Goal: Task Accomplishment & Management: Use online tool/utility

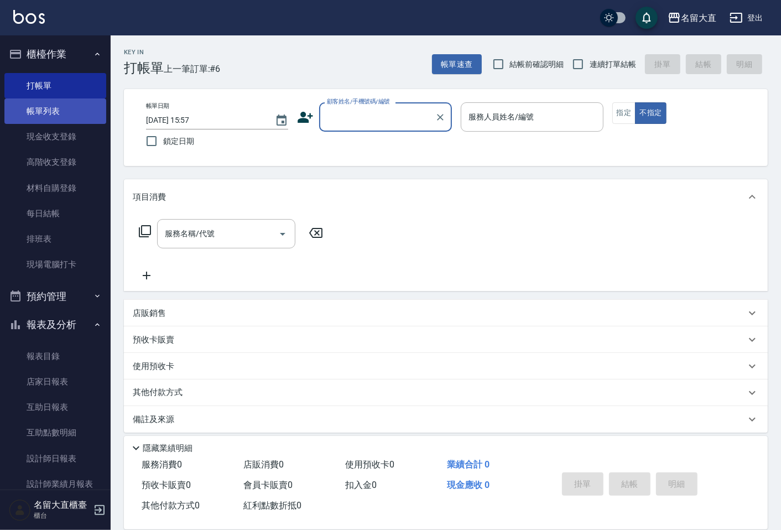
click at [66, 113] on link "帳單列表" at bounding box center [55, 110] width 102 height 25
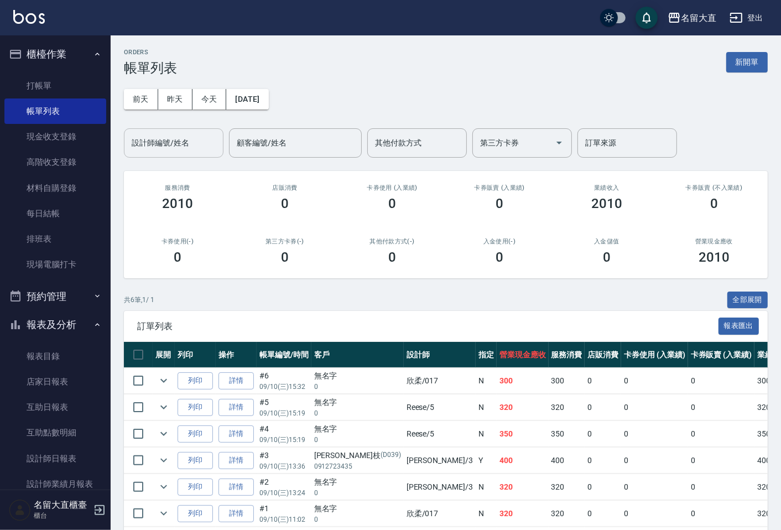
click at [170, 155] on div "設計師編號/姓名" at bounding box center [174, 142] width 100 height 29
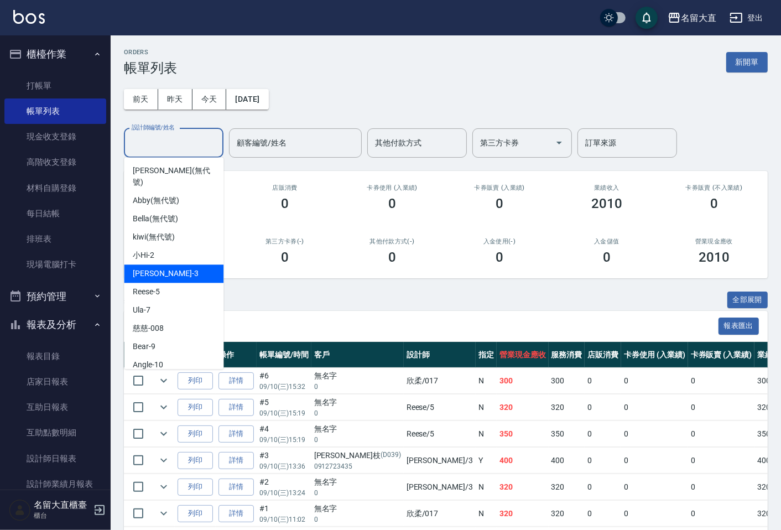
click at [148, 268] on span "[PERSON_NAME]3" at bounding box center [165, 274] width 65 height 12
type input "[PERSON_NAME]3"
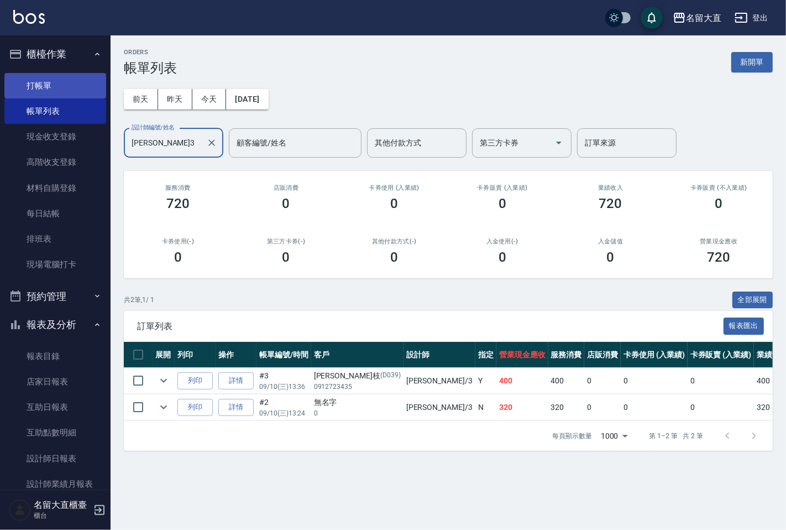
click at [47, 80] on link "打帳單" at bounding box center [55, 85] width 102 height 25
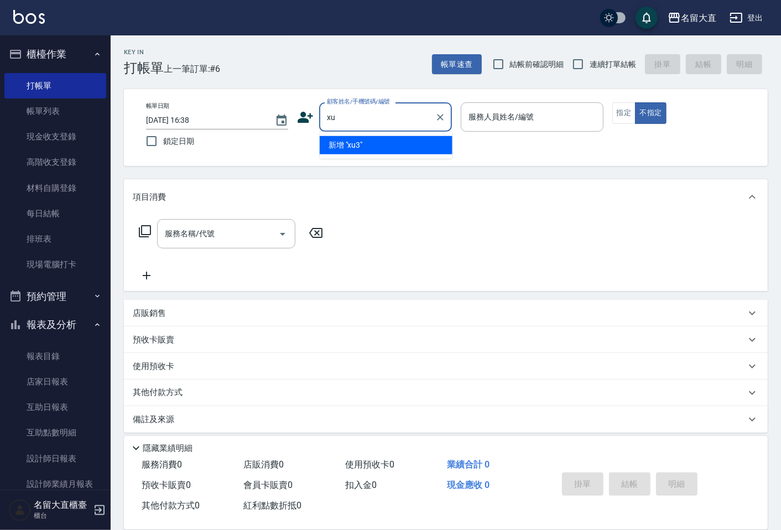
type input "x"
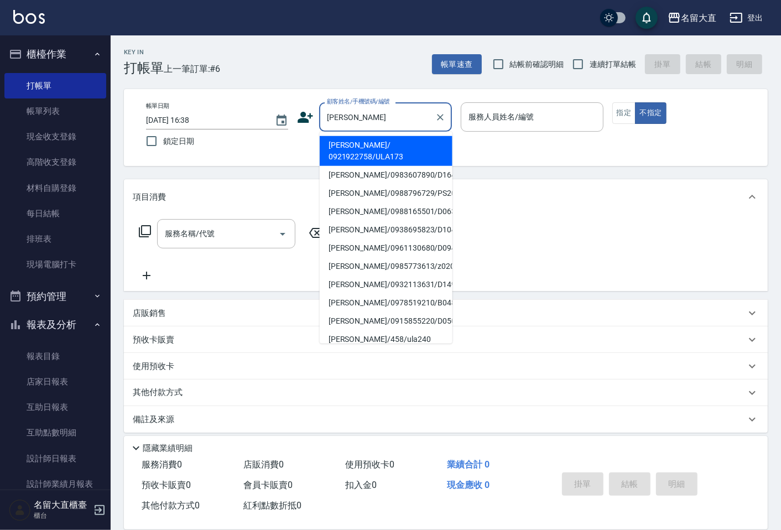
click at [349, 239] on li "[PERSON_NAME]/0961130680/D094" at bounding box center [386, 248] width 133 height 18
type input "[PERSON_NAME]/0961130680/D094"
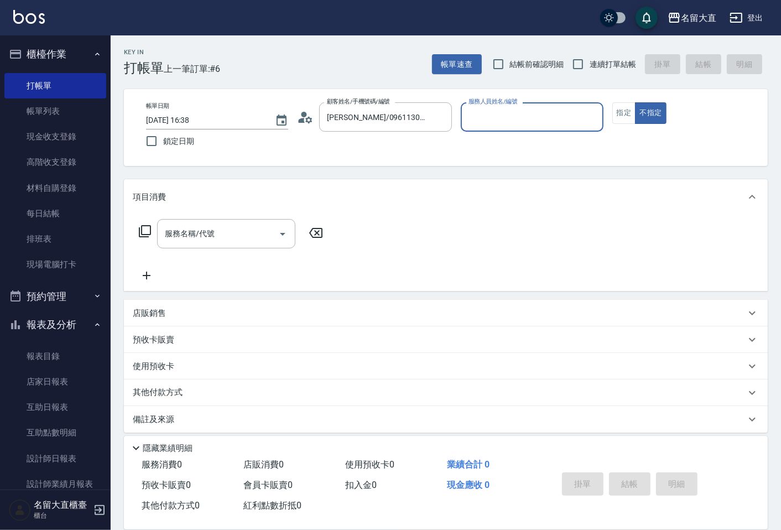
type input "[PERSON_NAME]3"
click at [635, 102] on button "不指定" at bounding box center [650, 113] width 31 height 22
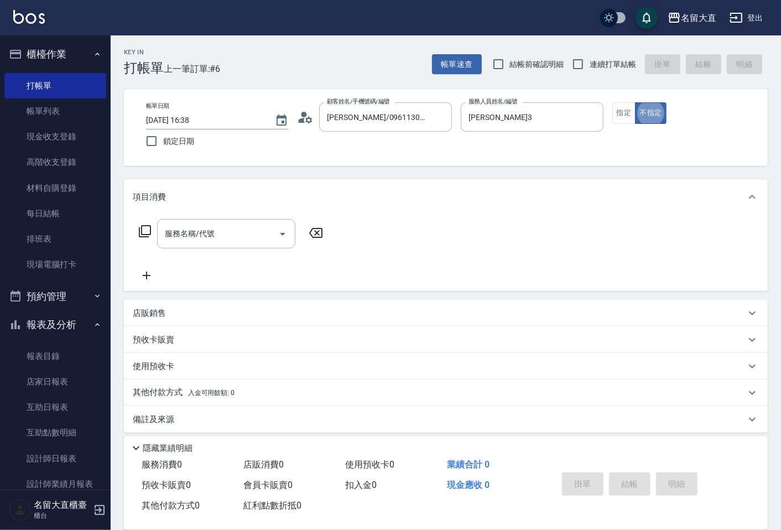
type button "false"
type input "5"
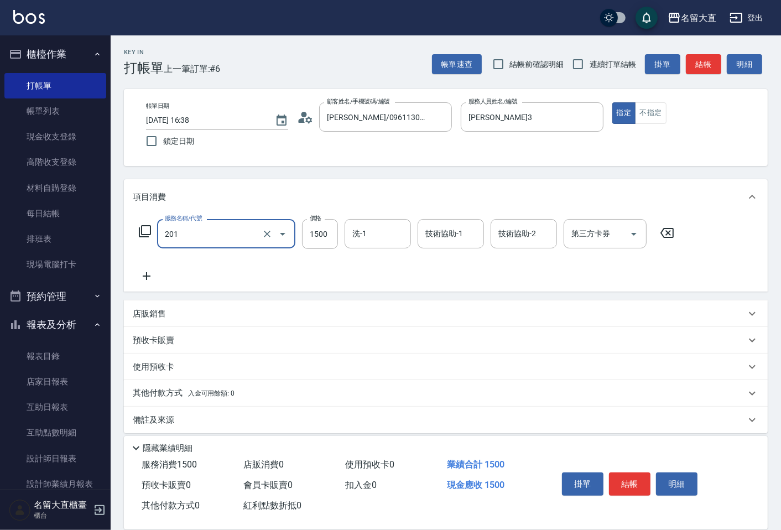
type input "冷燙燙髮(201)"
type input "2000"
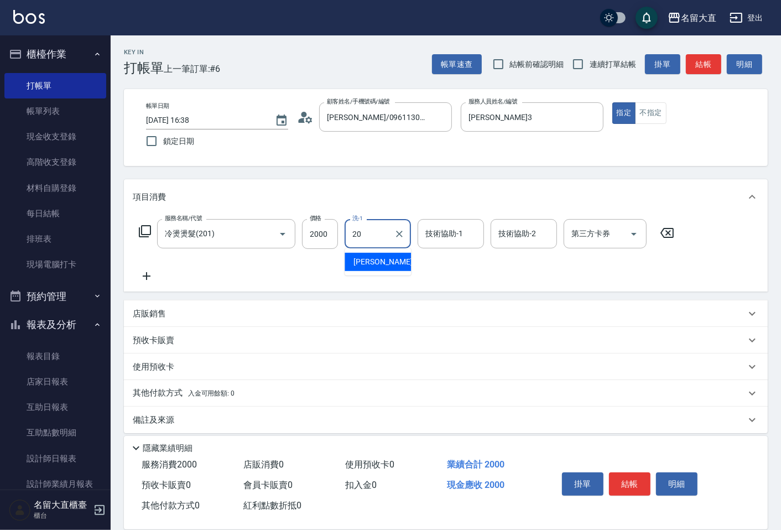
type input "詩雅-20"
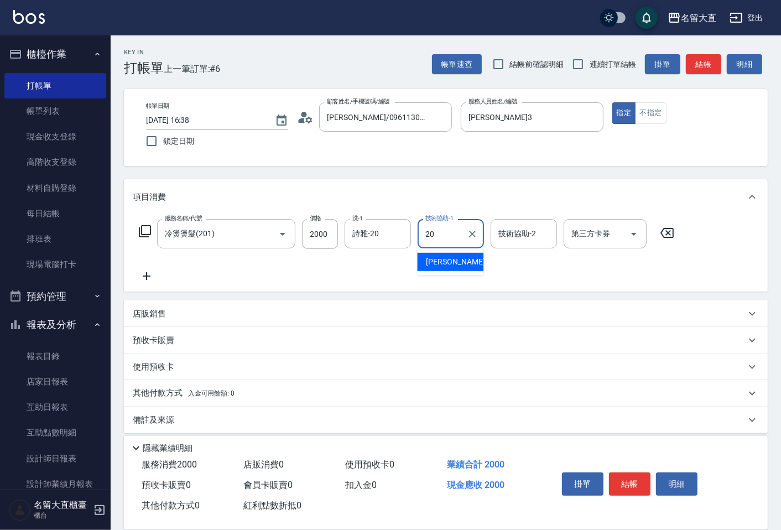
type input "詩雅-20"
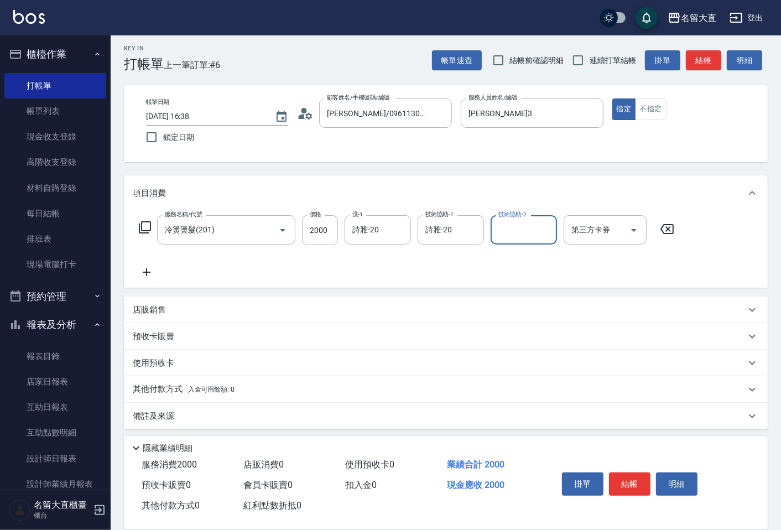
scroll to position [8, 0]
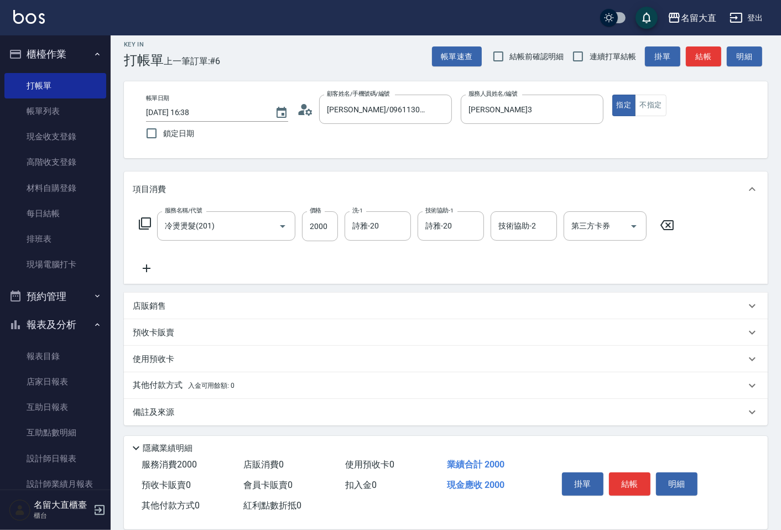
click at [153, 402] on div "備註及來源" at bounding box center [446, 412] width 644 height 27
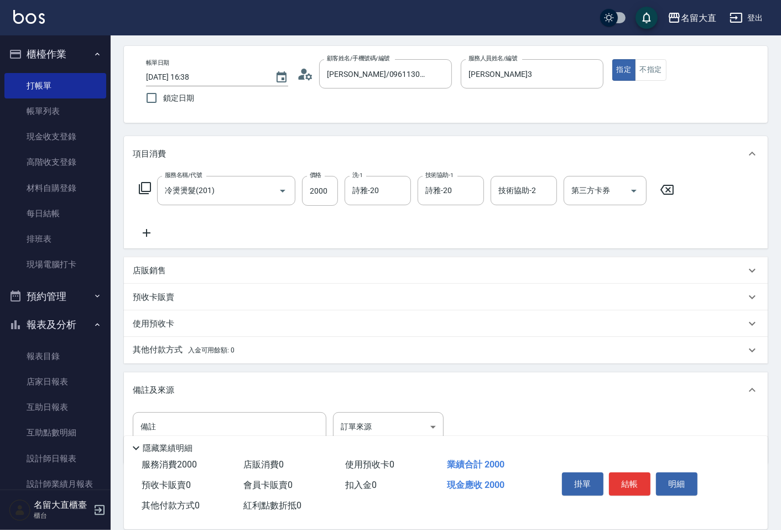
scroll to position [81, 0]
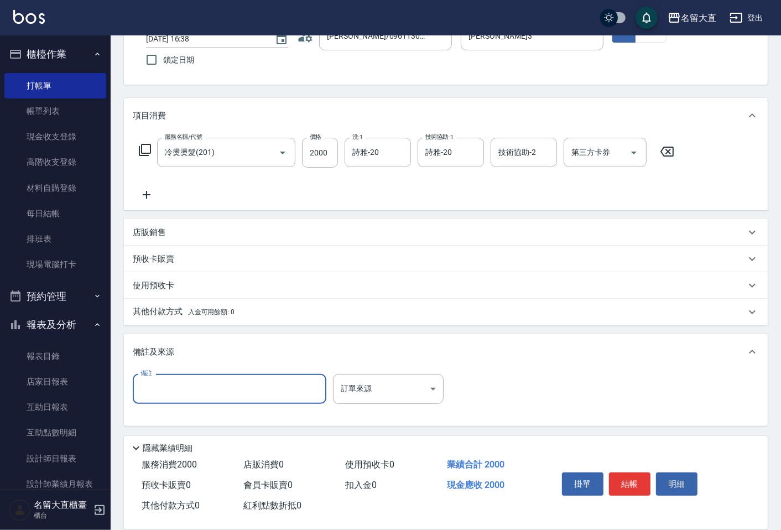
click at [168, 387] on input "備註" at bounding box center [230, 389] width 194 height 30
type input "平捲向前 頭頂旋~[PERSON_NAME] 紫2 綠4紫1 旋下紫橘粉 1劑15+10 2劑5分拆邊邊 +5分"
click at [628, 478] on button "結帳" at bounding box center [629, 483] width 41 height 23
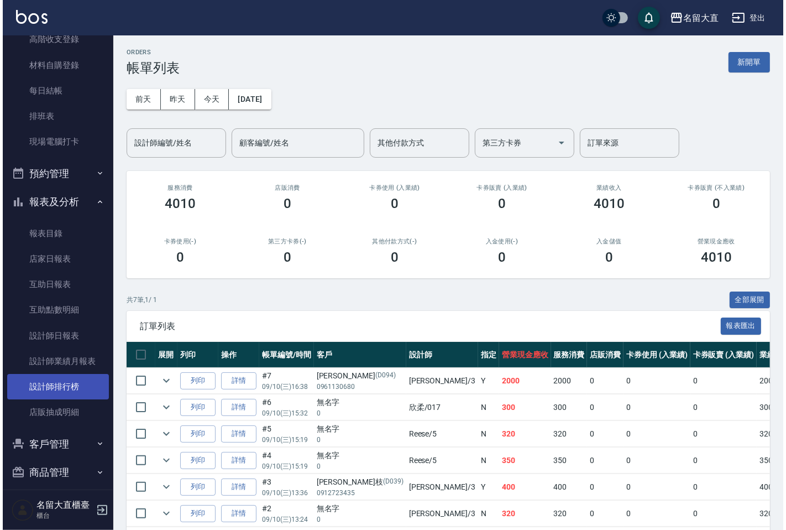
scroll to position [132, 0]
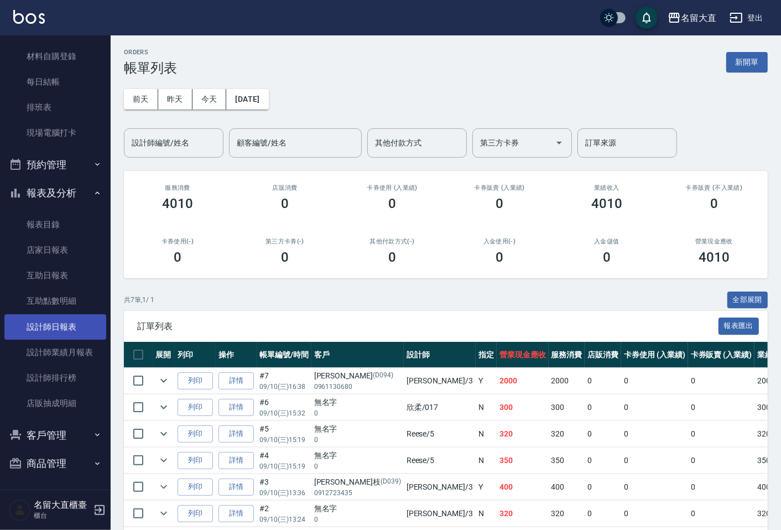
click at [46, 335] on link "設計師日報表" at bounding box center [55, 326] width 102 height 25
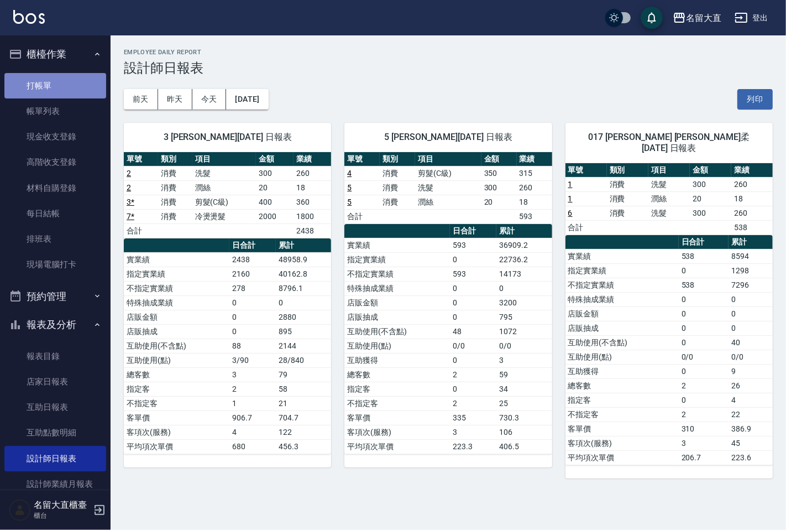
click at [75, 75] on link "打帳單" at bounding box center [55, 85] width 102 height 25
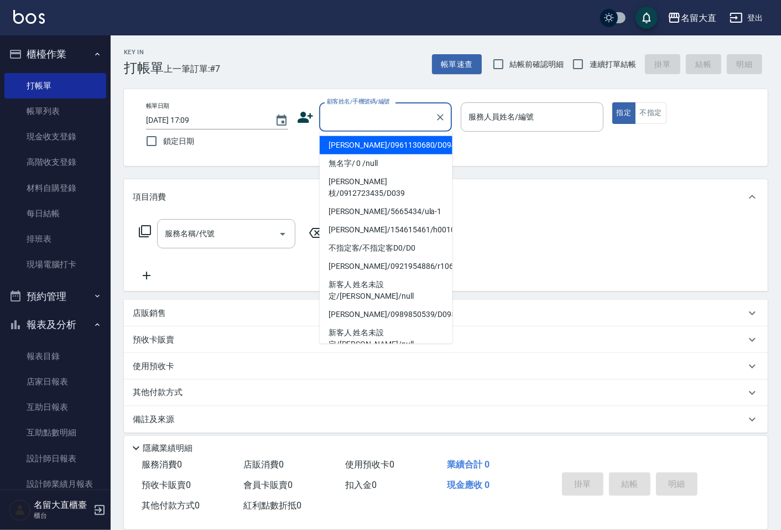
click at [332, 119] on input "顧客姓名/手機號碼/編號" at bounding box center [377, 116] width 106 height 19
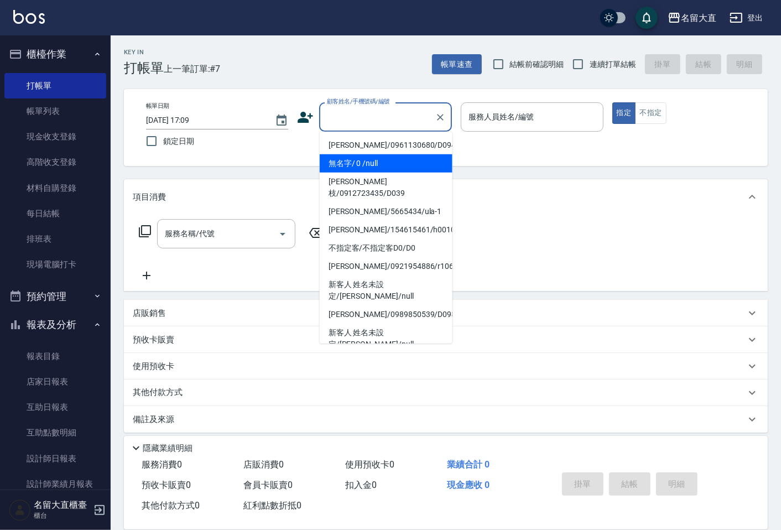
click at [354, 163] on li "無名字/ 0 /null" at bounding box center [386, 163] width 133 height 18
type input "無名字/ 0 /null"
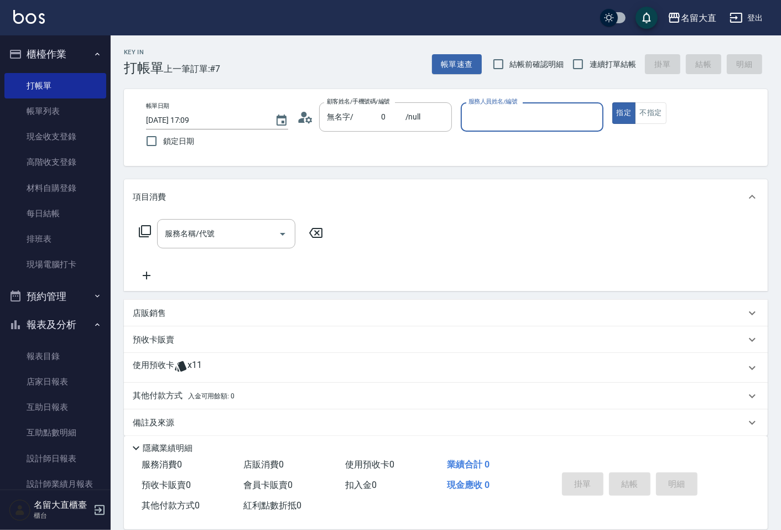
click at [477, 119] on input "服務人員姓名/編號" at bounding box center [532, 116] width 132 height 19
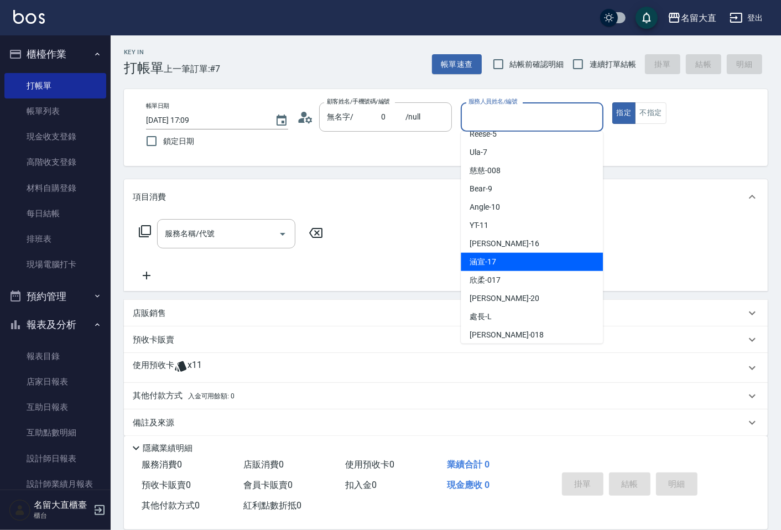
scroll to position [161, 0]
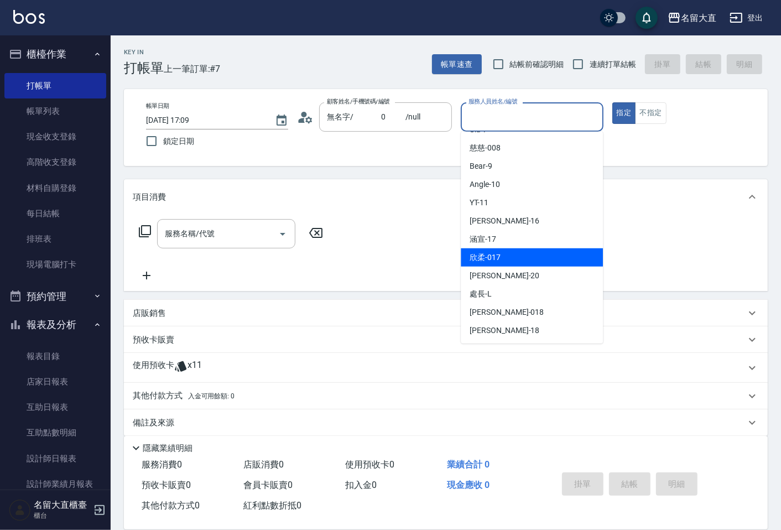
click at [499, 252] on span "欣柔 -017" at bounding box center [485, 258] width 31 height 12
type input "欣柔-017"
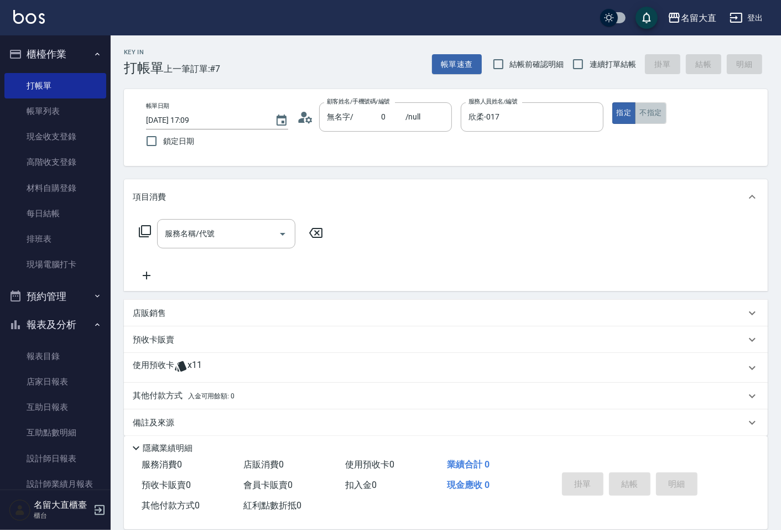
click at [640, 109] on button "不指定" at bounding box center [650, 113] width 31 height 22
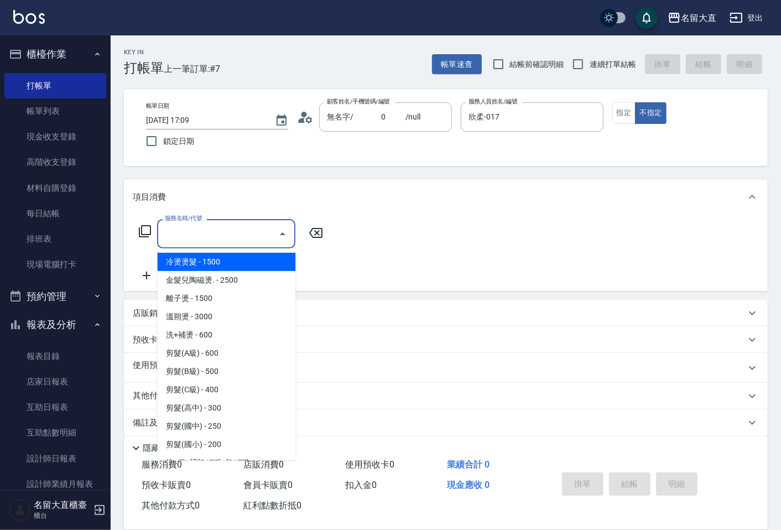
click at [258, 227] on input "服務名稱/代號" at bounding box center [218, 233] width 112 height 19
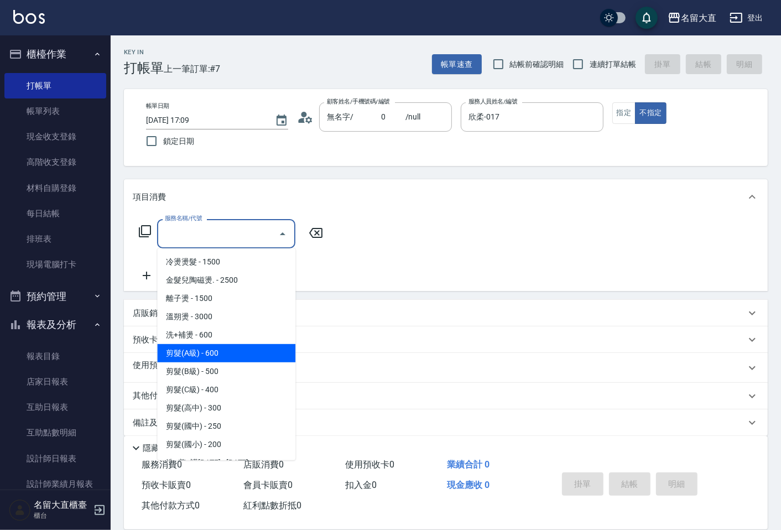
click at [197, 344] on span "剪髮(A級) - 600" at bounding box center [226, 353] width 138 height 18
type input "剪髮(A級)(301)"
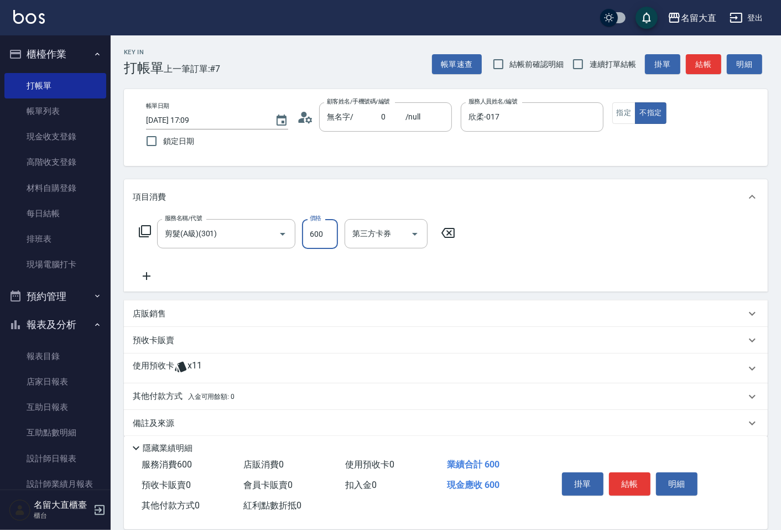
click at [305, 242] on input "600" at bounding box center [320, 234] width 36 height 30
type input "150"
click at [145, 279] on icon at bounding box center [147, 275] width 28 height 13
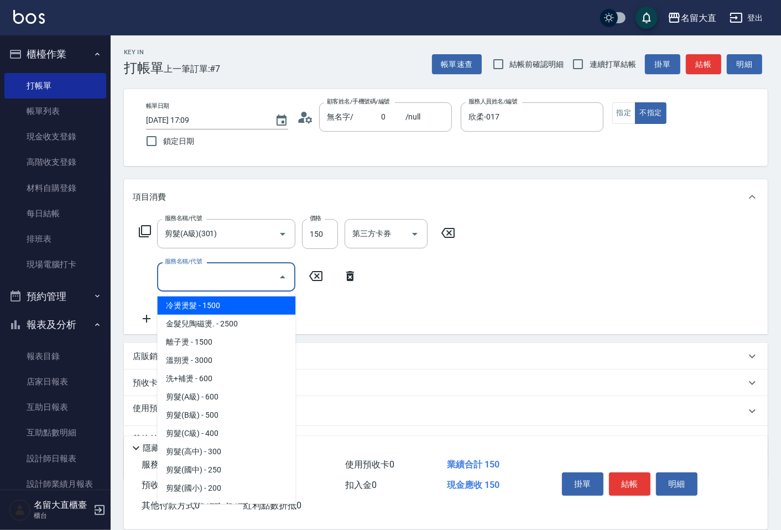
click at [169, 279] on input "服務名稱/代號" at bounding box center [218, 276] width 112 height 19
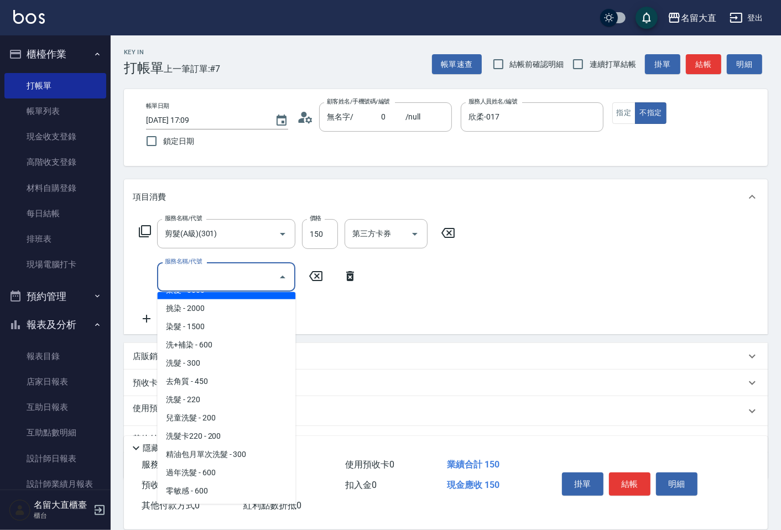
scroll to position [246, 0]
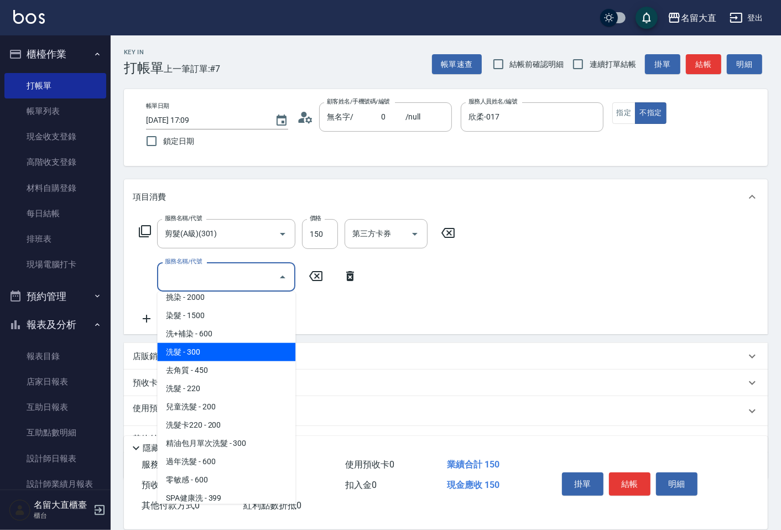
click at [223, 357] on span "洗髮 - 300" at bounding box center [226, 352] width 138 height 18
type input "洗髮(500)"
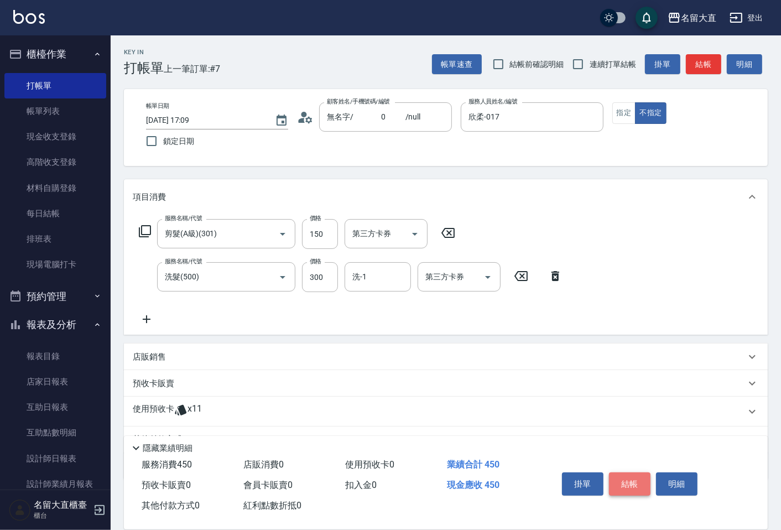
click at [638, 480] on button "結帳" at bounding box center [629, 483] width 41 height 23
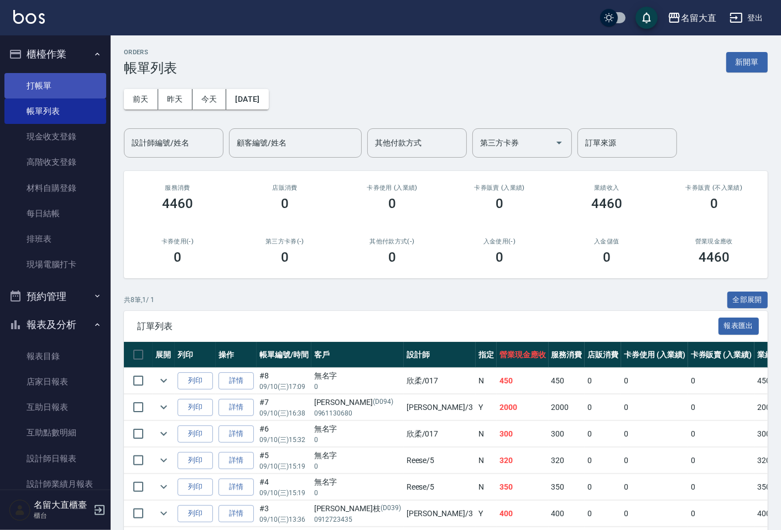
click at [81, 79] on link "打帳單" at bounding box center [55, 85] width 102 height 25
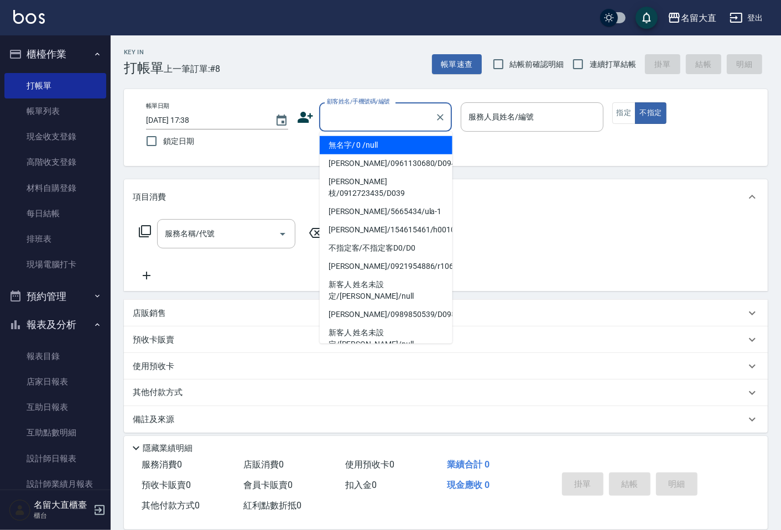
click at [410, 126] on input "顧客姓名/手機號碼/編號" at bounding box center [377, 116] width 106 height 19
click at [413, 151] on li "無名字/ 0 /null" at bounding box center [386, 145] width 133 height 18
type input "無名字/ 0 /null"
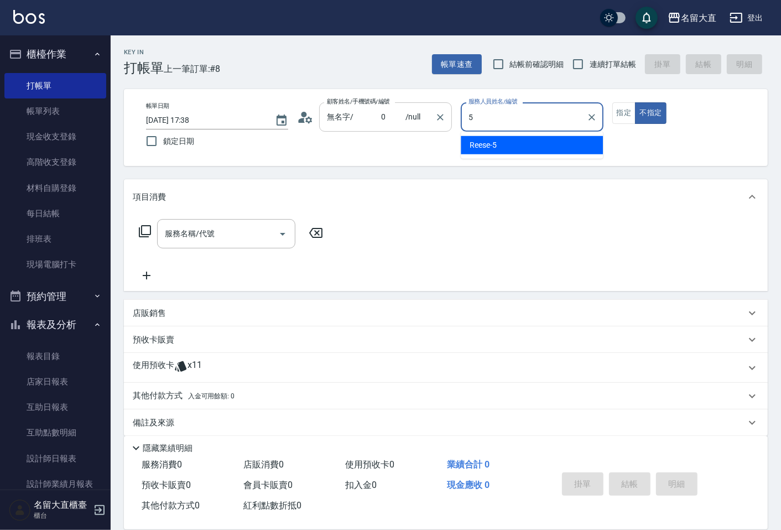
type input "[PERSON_NAME]-5"
type button "false"
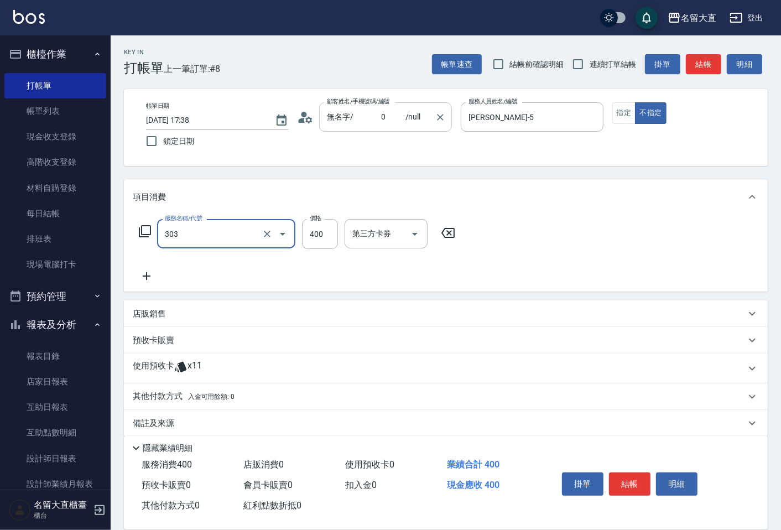
type input "剪髮(C級)(303)"
type input "350"
click at [571, 67] on input "連續打單結帳" at bounding box center [577, 64] width 23 height 23
checkbox input "true"
click at [690, 58] on button "結帳" at bounding box center [703, 64] width 35 height 20
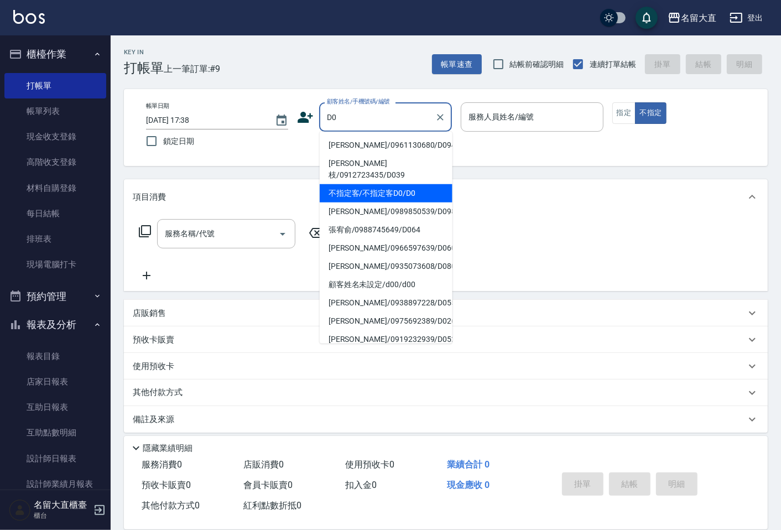
type input "不指定客/不指定客D0/D0"
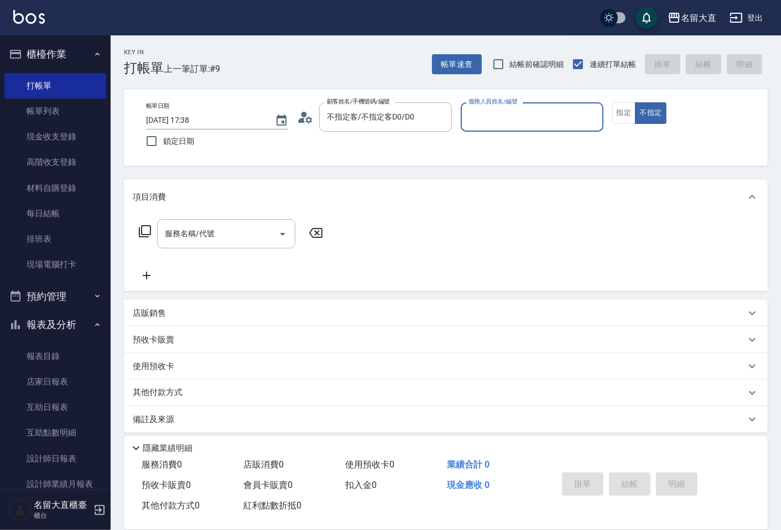
type input "[PERSON_NAME]3"
click at [635, 102] on button "不指定" at bounding box center [650, 113] width 31 height 22
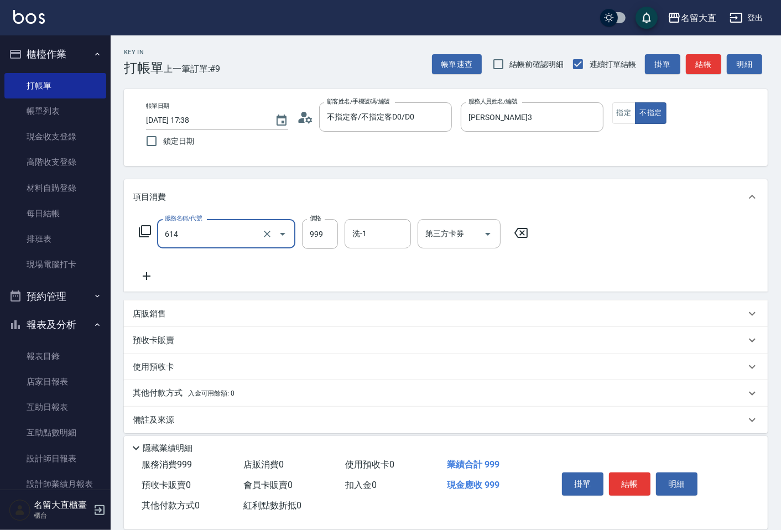
type input "去脂泥膠(614)"
type input "1000"
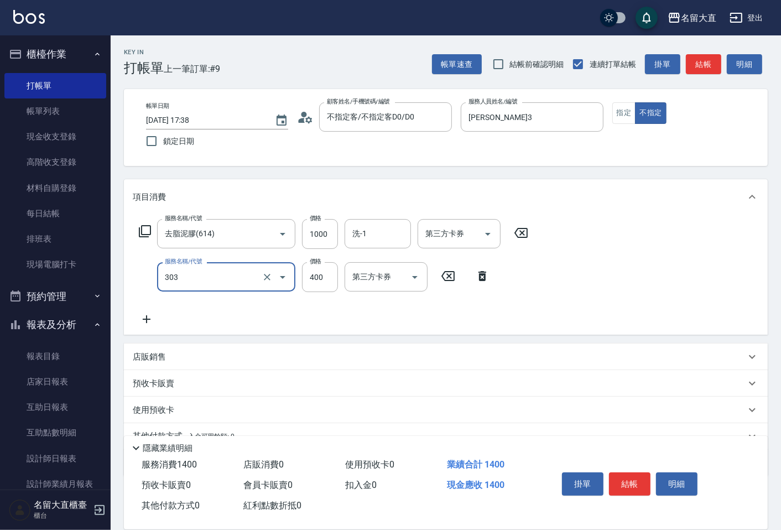
type input "剪髮(C級)(303)"
drag, startPoint x: 690, startPoint y: 77, endPoint x: 321, endPoint y: 286, distance: 423.7
click at [321, 286] on input "35" at bounding box center [320, 277] width 36 height 30
type input "350"
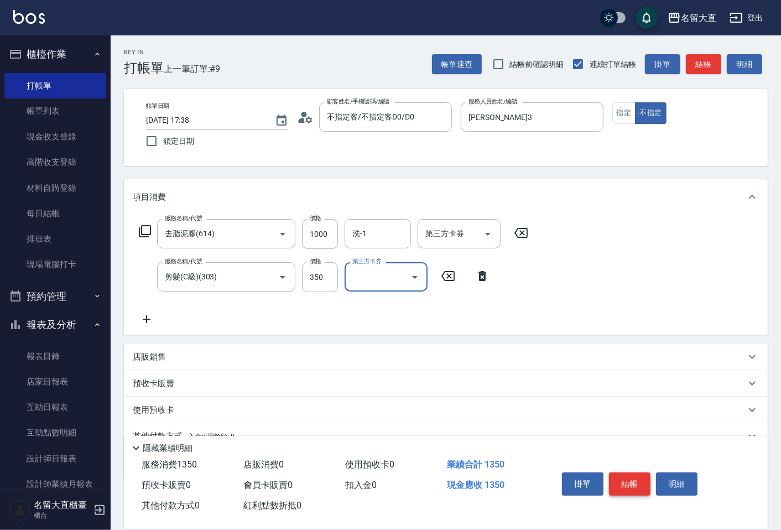
click at [633, 483] on button "結帳" at bounding box center [629, 483] width 41 height 23
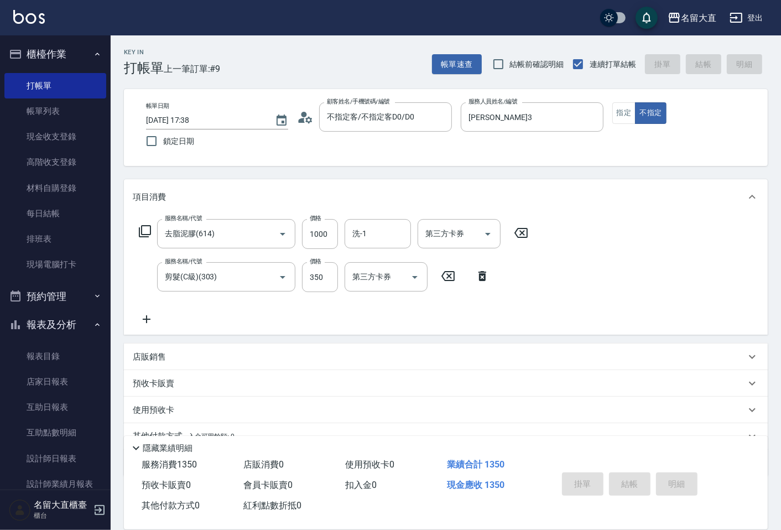
type input "[DATE] 17:53"
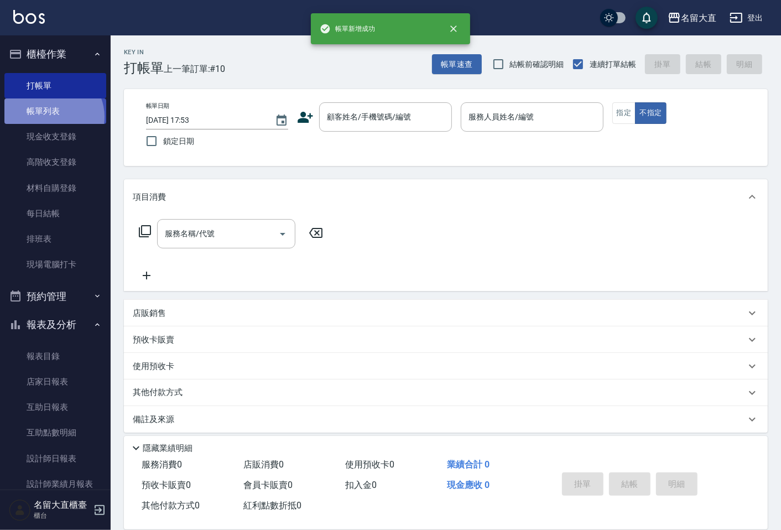
click at [51, 117] on link "帳單列表" at bounding box center [55, 110] width 102 height 25
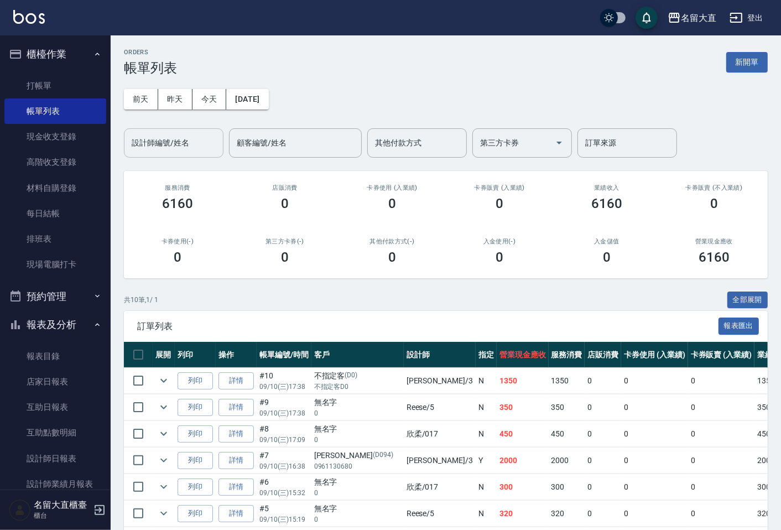
click at [194, 147] on input "設計師編號/姓名" at bounding box center [174, 142] width 90 height 19
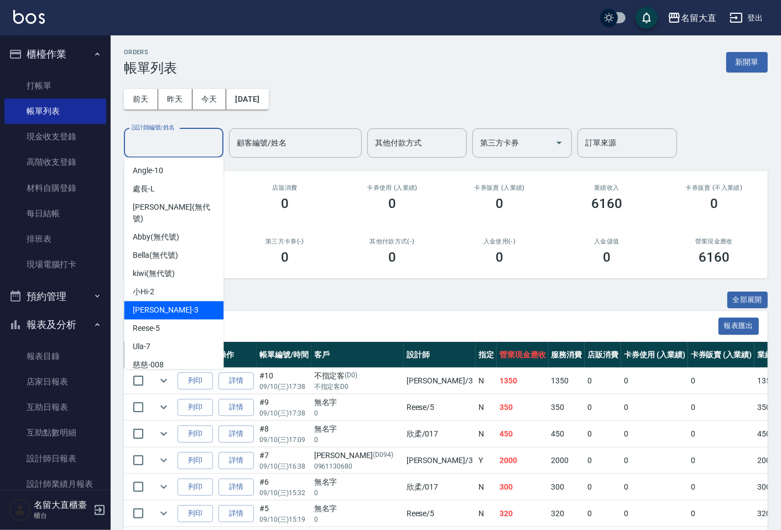
click at [169, 301] on div "[PERSON_NAME]3" at bounding box center [174, 310] width 100 height 18
type input "[PERSON_NAME]3"
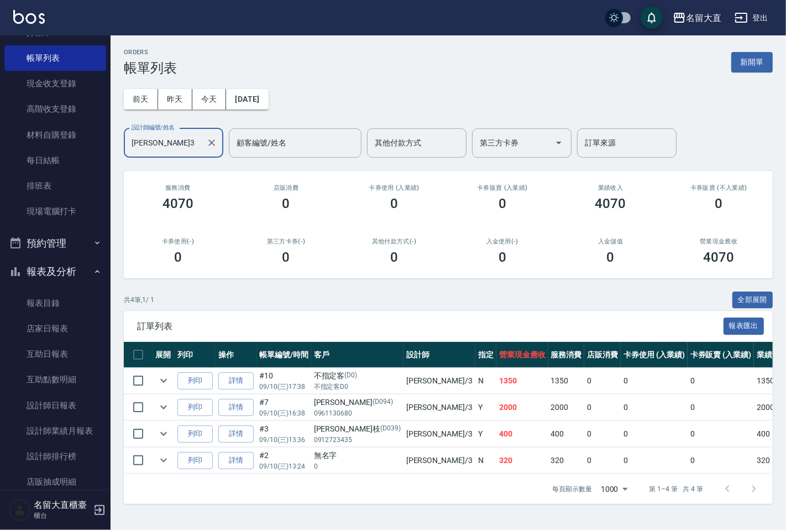
scroll to position [132, 0]
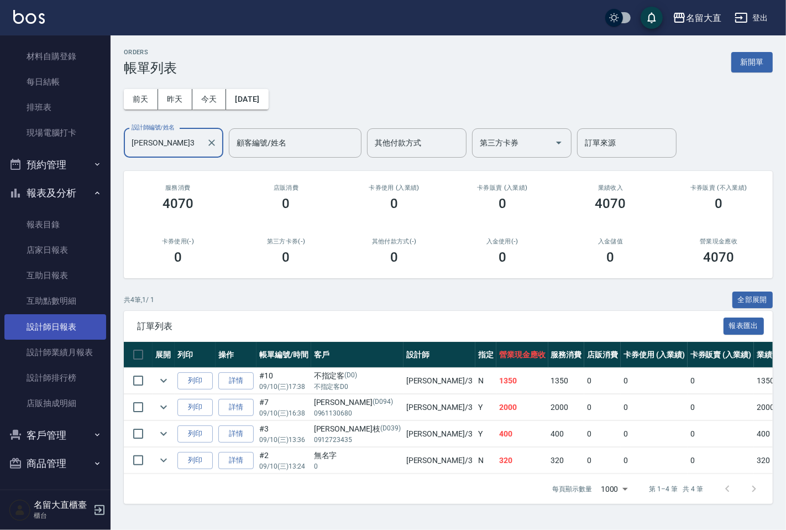
click at [61, 319] on link "設計師日報表" at bounding box center [55, 326] width 102 height 25
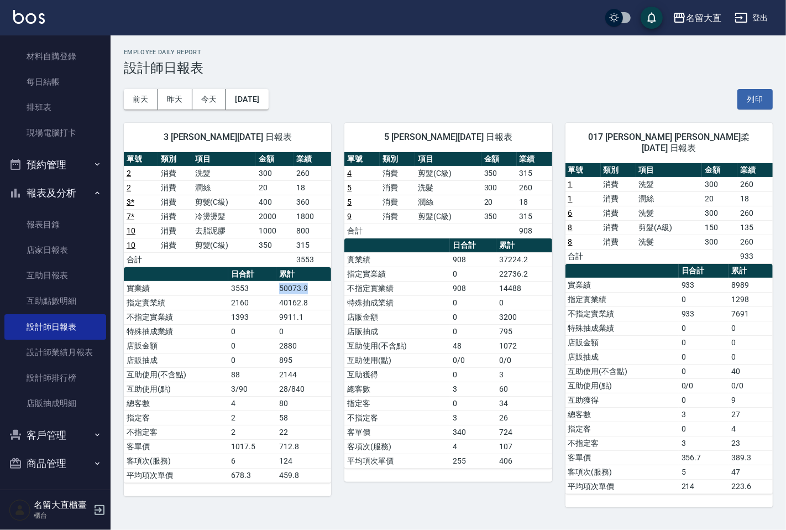
drag, startPoint x: 279, startPoint y: 288, endPoint x: 311, endPoint y: 285, distance: 32.2
click at [313, 288] on td "50073.9" at bounding box center [304, 288] width 55 height 14
click at [473, 91] on div "[DATE] [DATE] [DATE] [DATE] 列印" at bounding box center [448, 99] width 649 height 47
